Goal: Information Seeking & Learning: Learn about a topic

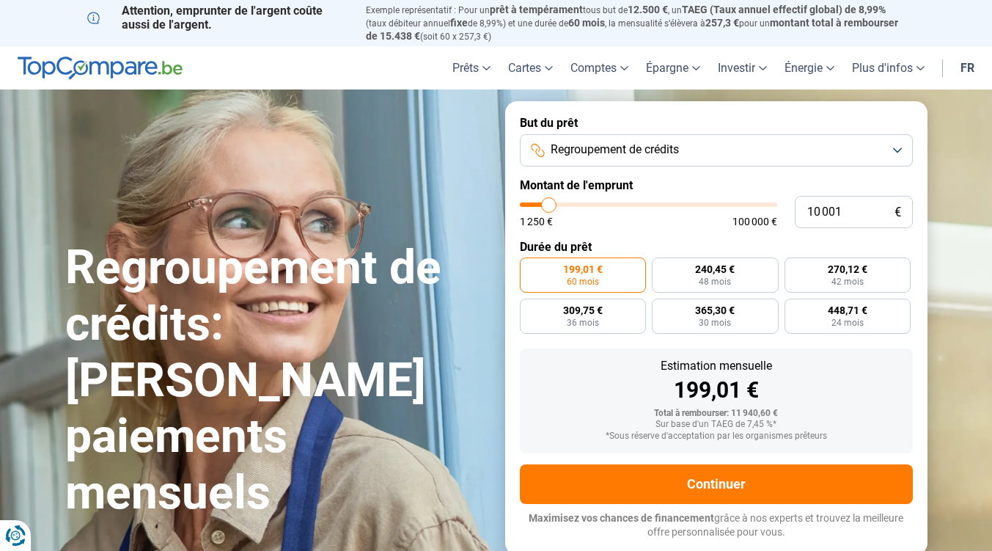
type input "11 250"
type input "11250"
type input "12 250"
type input "12250"
type input "13 000"
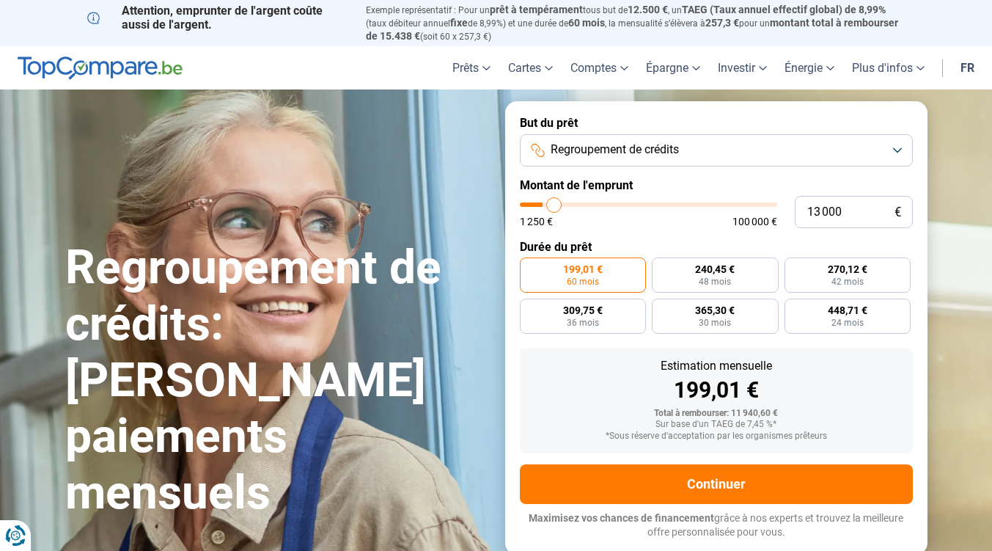
type input "13000"
type input "55 000"
type input "55000"
type input "63 750"
type input "63750"
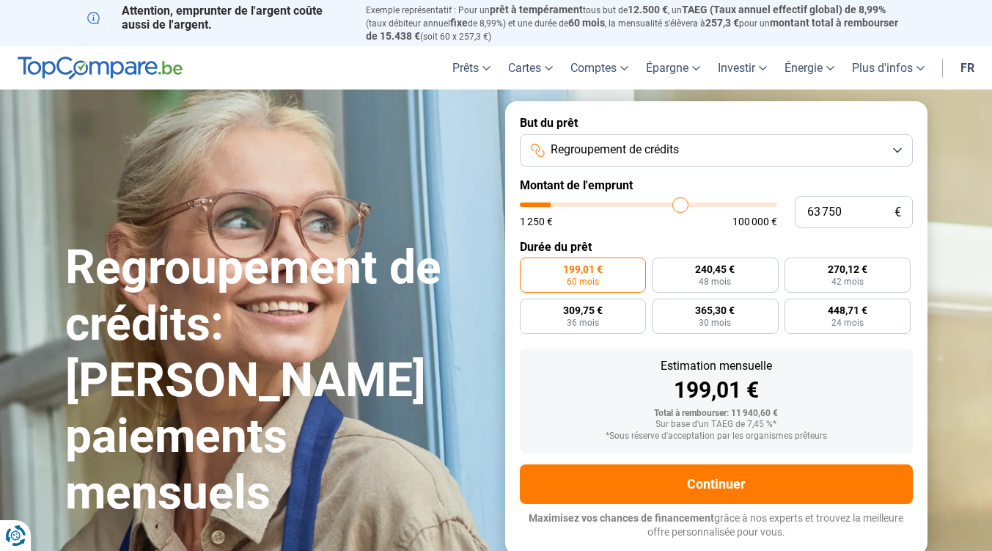
type input "73 500"
type input "73500"
type input "81 750"
type input "81750"
type input "88 000"
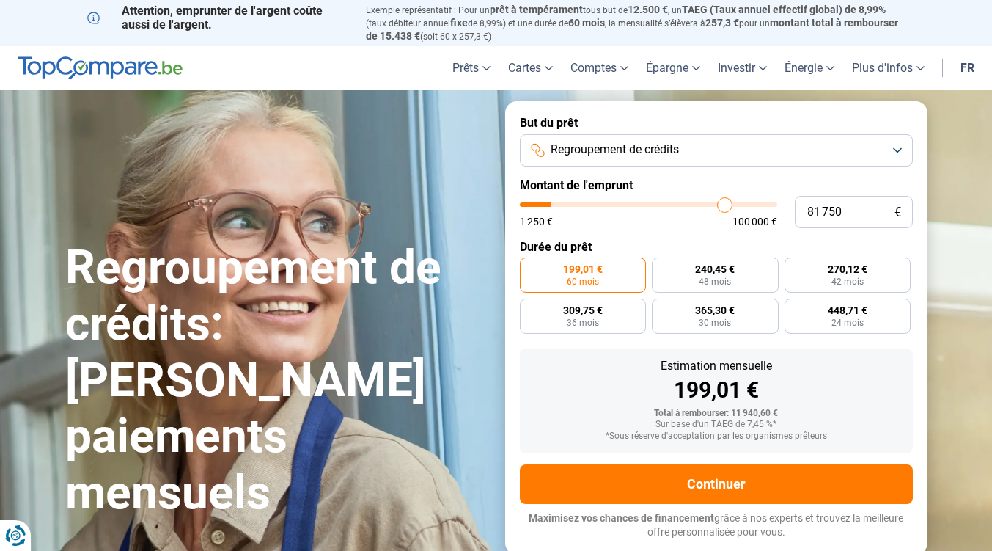
type input "88000"
type input "92 000"
type input "92000"
type input "94 750"
type input "94750"
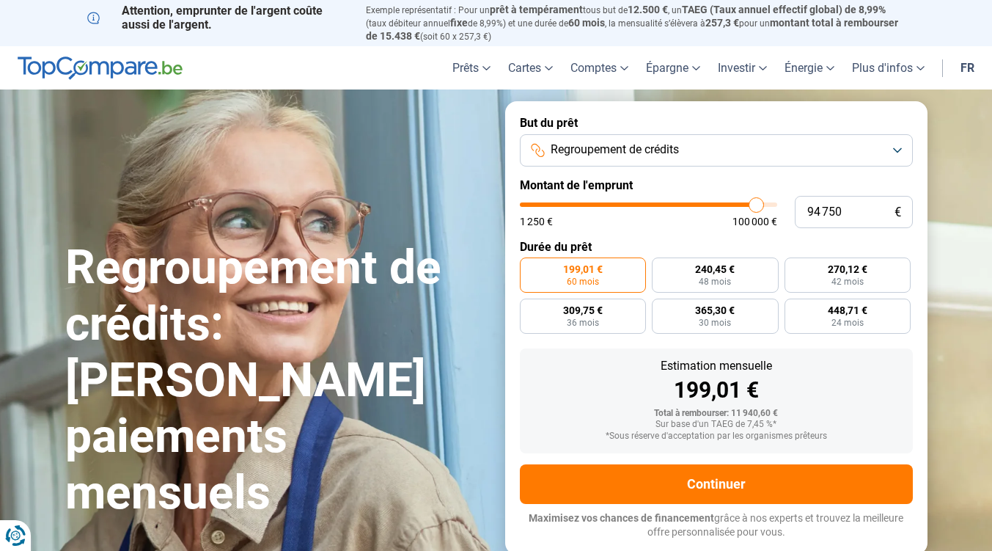
type input "94 500"
type input "94500"
type input "93 250"
type input "93250"
type input "91 250"
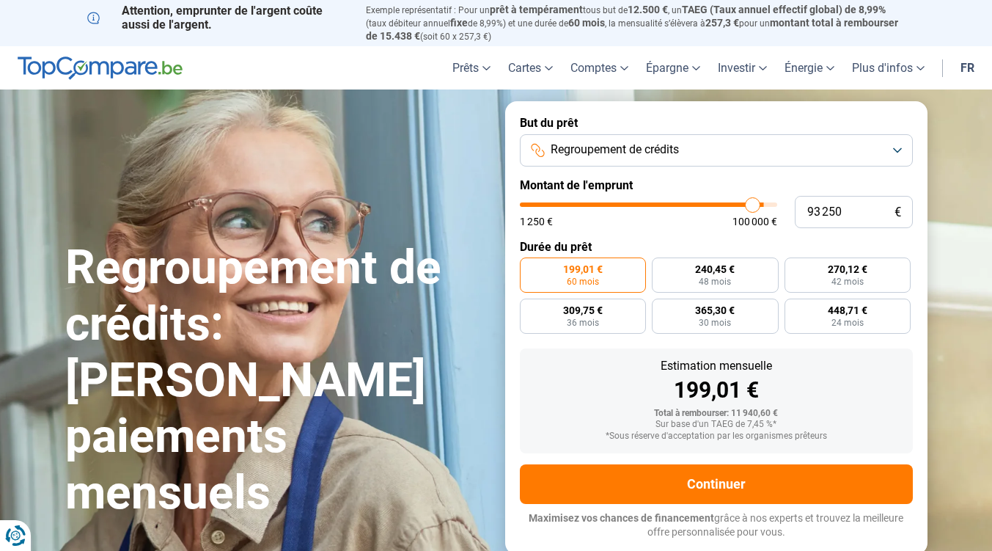
type input "91250"
type input "89 000"
type input "89000"
type input "87 500"
type input "87500"
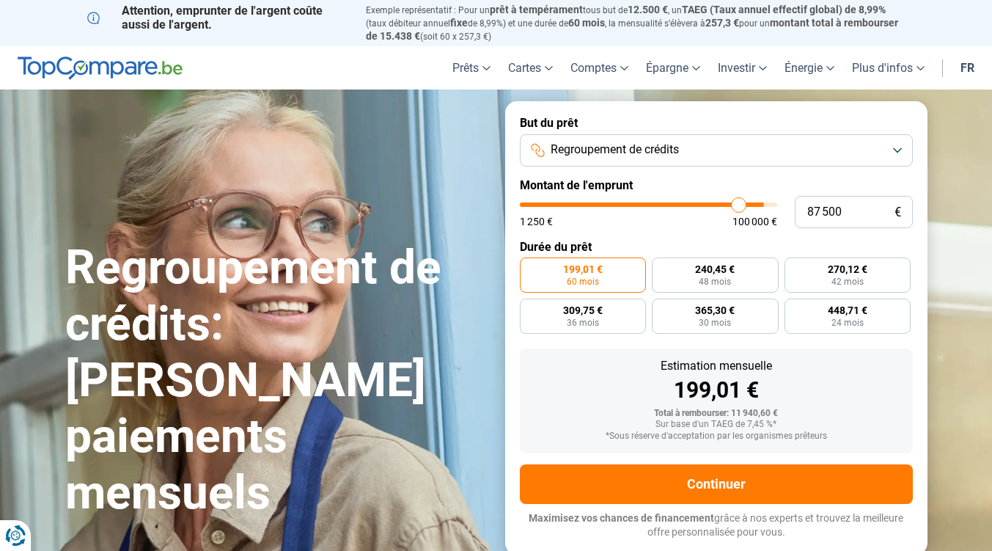
type input "86 000"
type input "86000"
type input "85 750"
type input "85750"
type input "85 500"
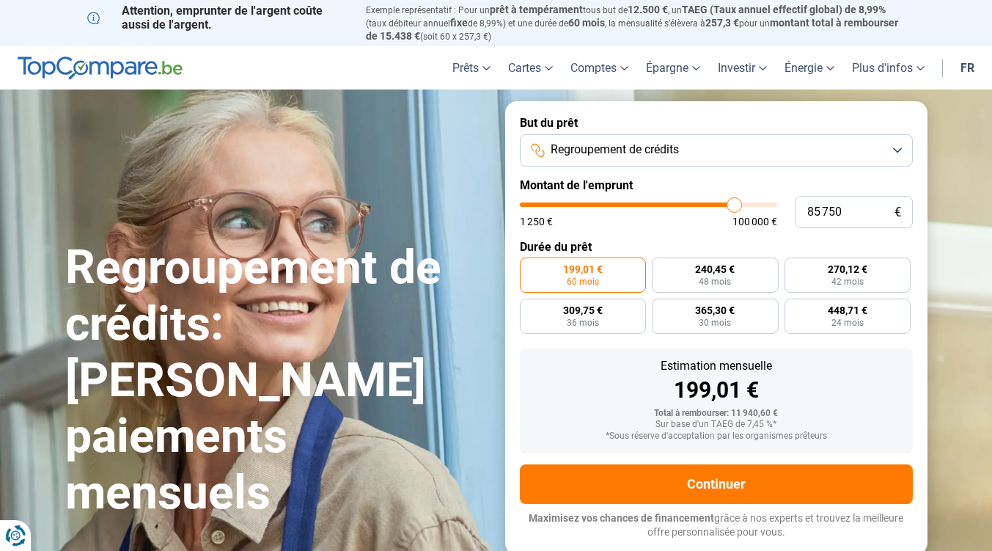
type input "85500"
type input "84 500"
type input "84500"
type input "84 000"
type input "84000"
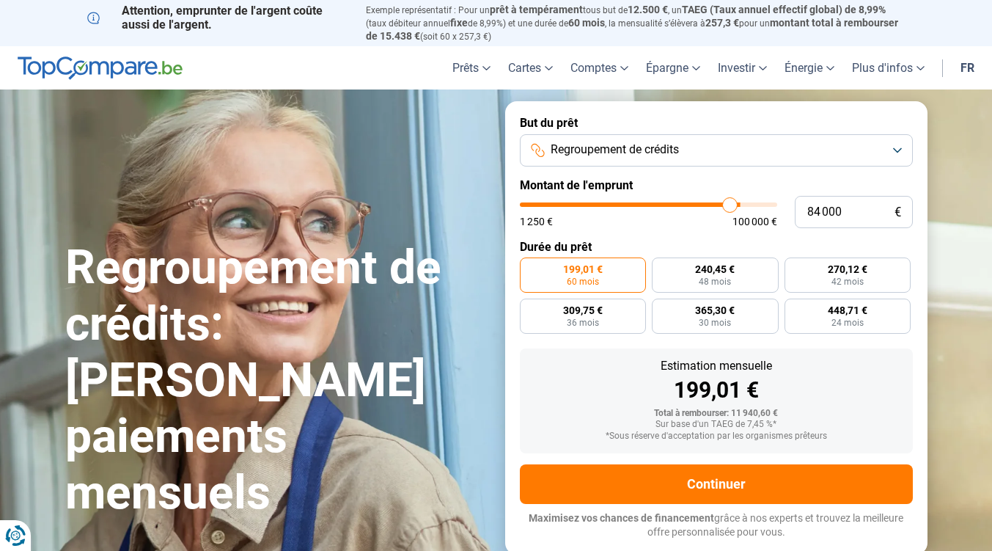
type input "83 250"
type input "83250"
type input "82 750"
type input "82750"
type input "81 500"
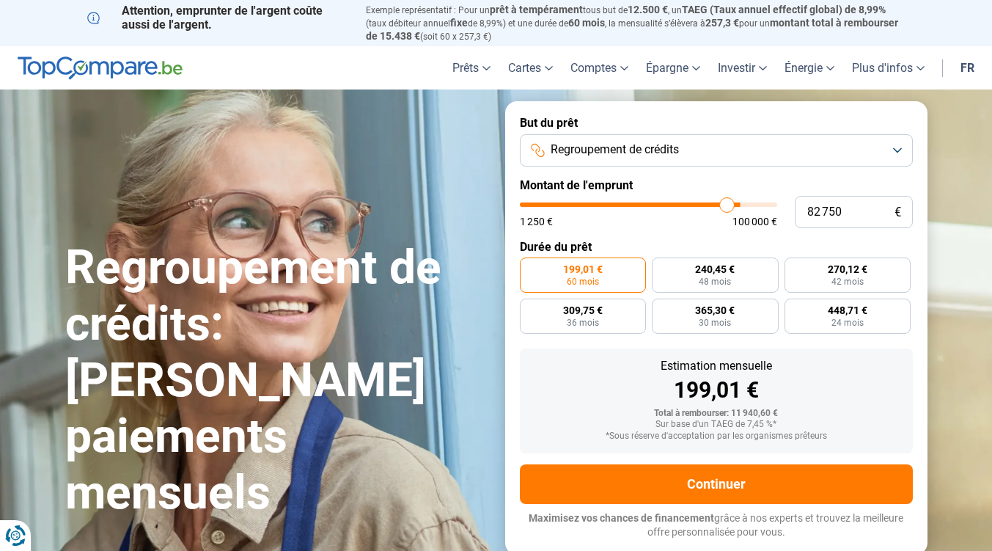
type input "81500"
type input "80 250"
type input "80250"
type input "80 000"
type input "80000"
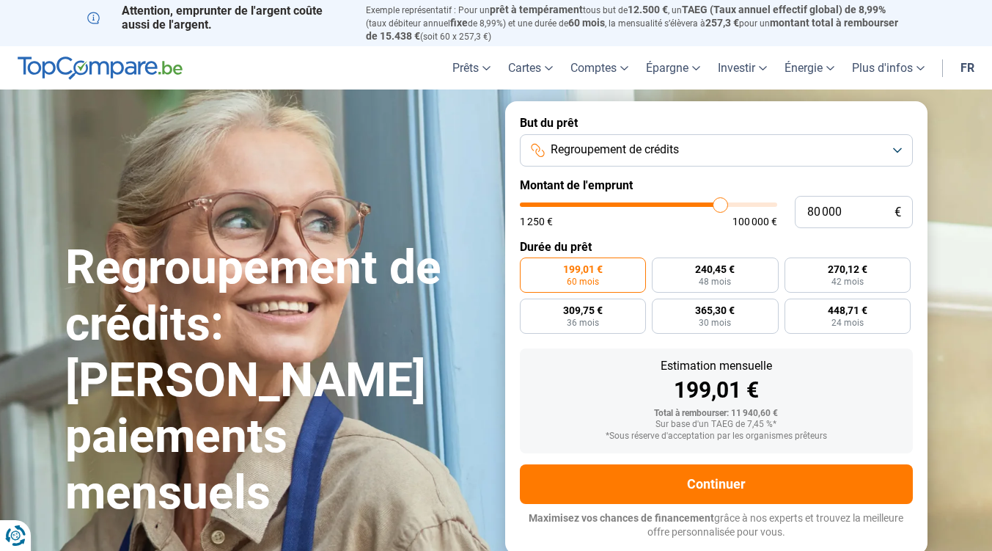
type input "79 750"
type input "79750"
type input "79 250"
type input "79250"
type input "78 750"
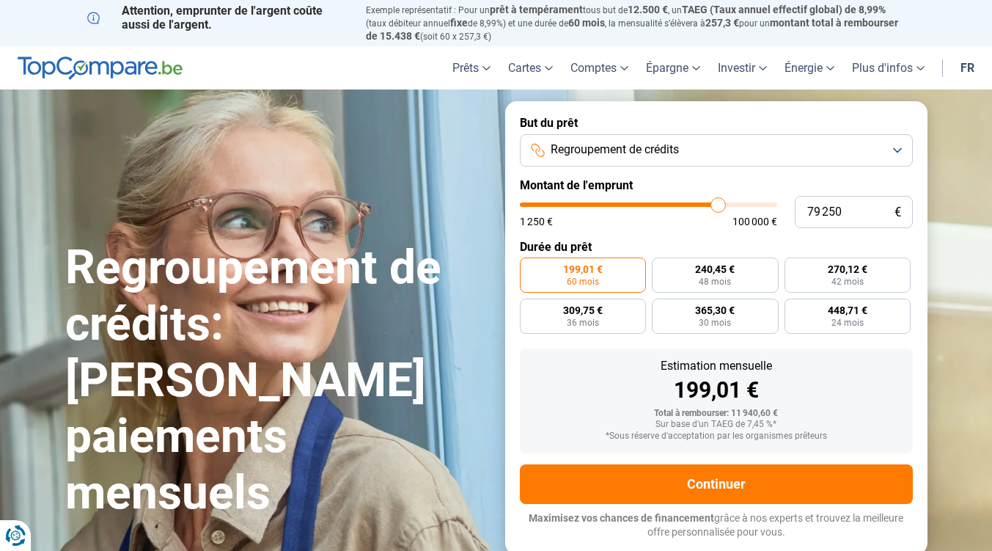
type input "78750"
type input "78 500"
type input "78500"
type input "78 250"
type input "78250"
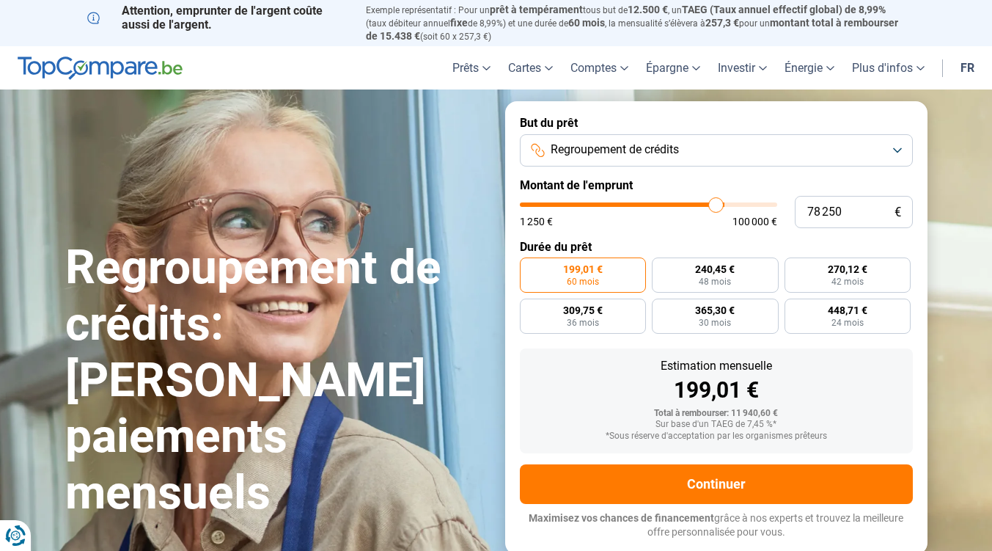
type input "77 750"
type input "77750"
type input "77 250"
type input "77250"
type input "77 000"
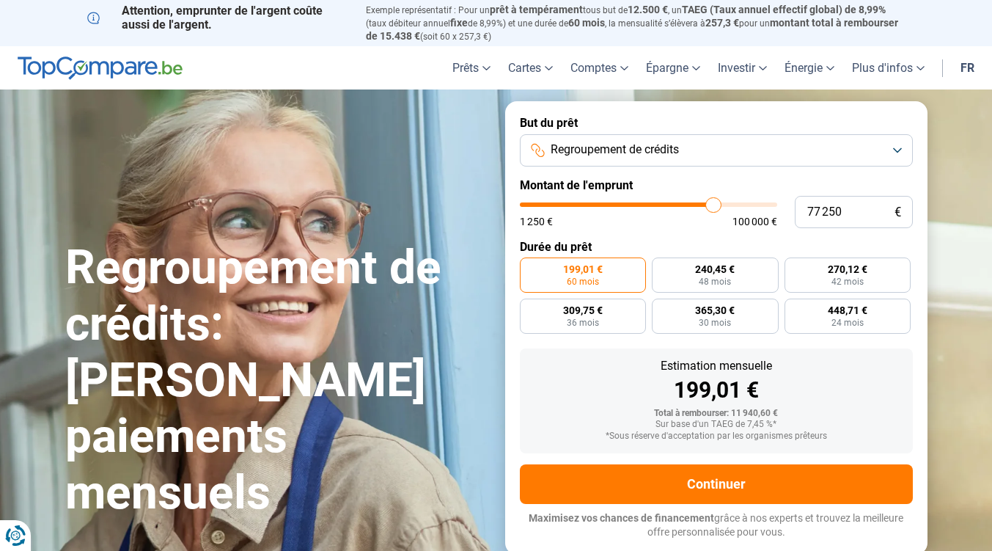
type input "77000"
type input "76 500"
type input "76500"
type input "75 750"
type input "75750"
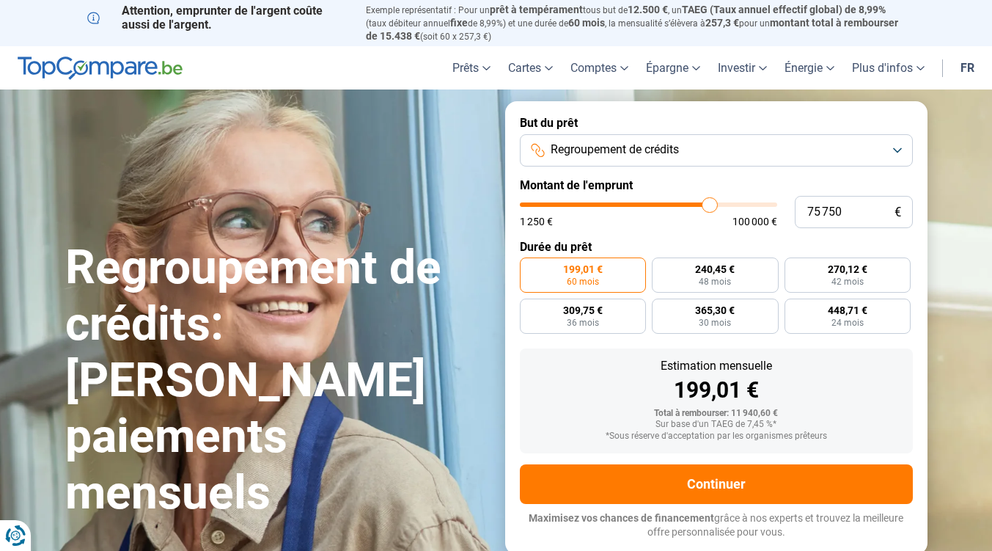
type input "74 750"
type input "74750"
type input "74 250"
type input "74250"
type input "73 500"
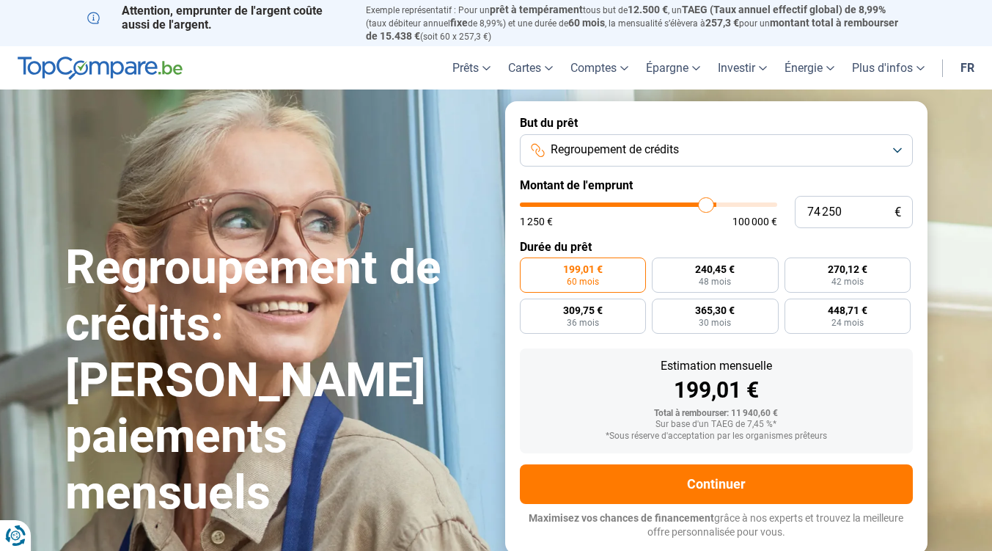
type input "73500"
type input "73 250"
type input "73250"
type input "72 750"
type input "72750"
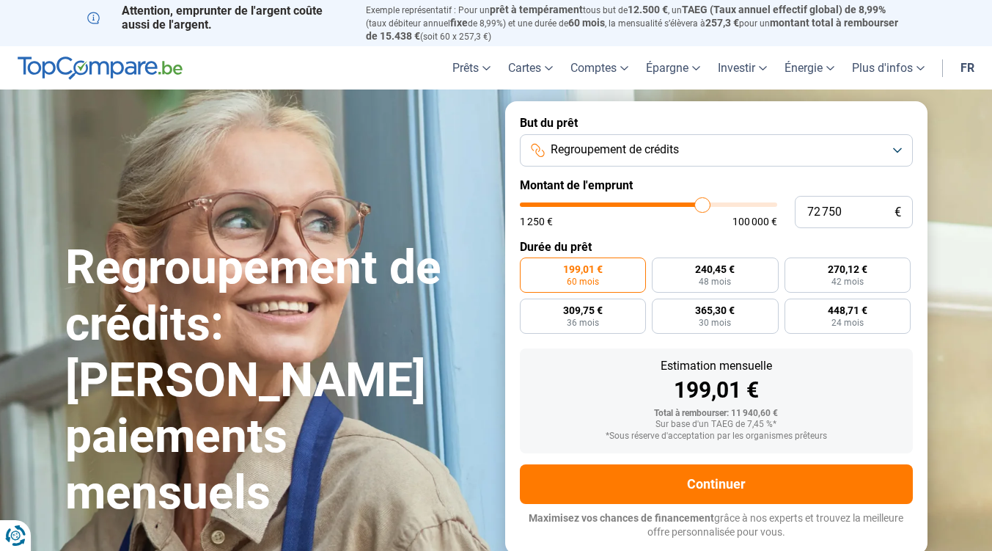
type input "72 250"
type input "72250"
type input "72 000"
type input "72000"
type input "71 500"
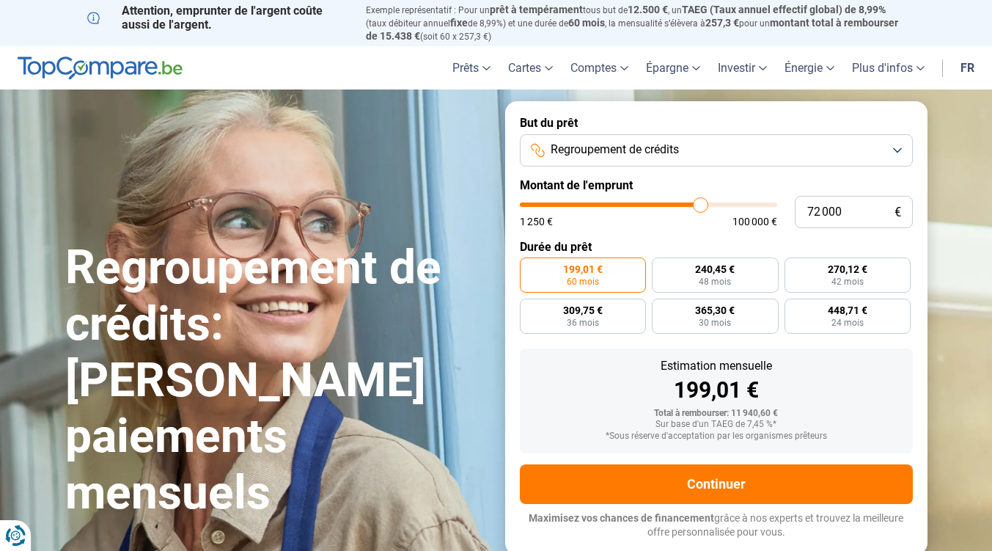
type input "71500"
type input "71 250"
type input "71250"
type input "71 000"
type input "71000"
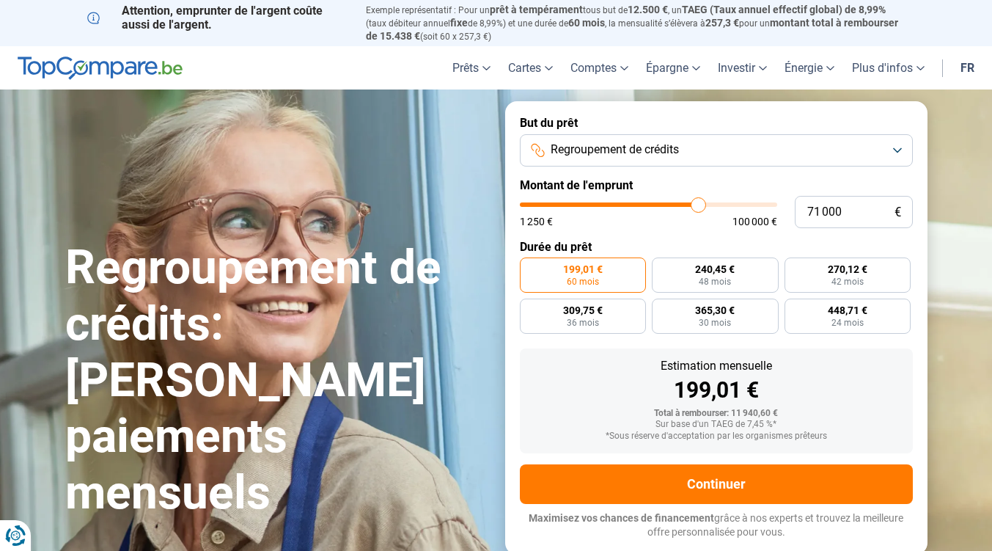
type input "70 250"
type input "70250"
type input "70 000"
drag, startPoint x: 551, startPoint y: 198, endPoint x: 695, endPoint y: 218, distance: 145.1
type input "70000"
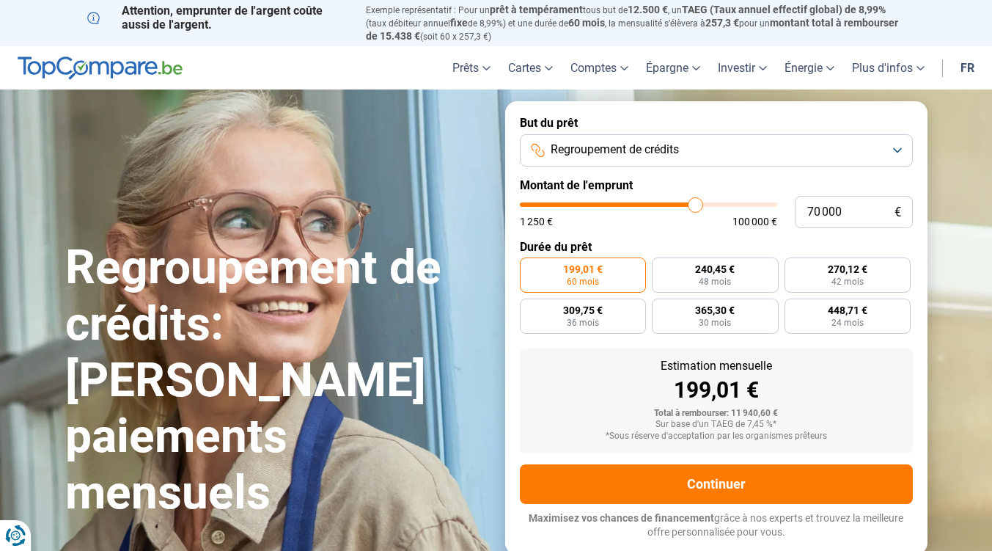
click at [695, 207] on input "range" at bounding box center [648, 204] width 257 height 4
radio input "false"
